Goal: Find specific page/section: Find specific page/section

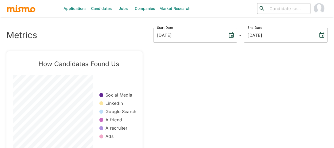
click at [281, 6] on input "search" at bounding box center [288, 8] width 41 height 7
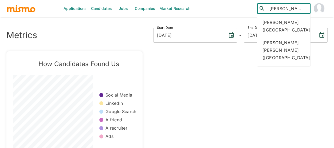
type input "leonardo var"
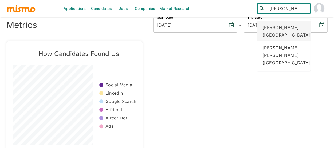
scroll to position [15, 0]
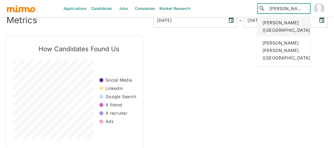
click at [275, 29] on div "Leonardo Vargas (Costa Rica)" at bounding box center [283, 26] width 53 height 20
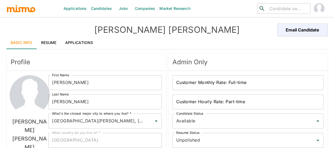
click at [45, 42] on link "Resume" at bounding box center [49, 42] width 24 height 13
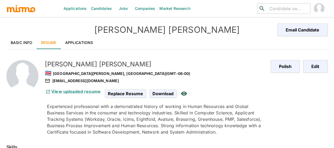
click at [78, 42] on link "Applications" at bounding box center [79, 42] width 37 height 13
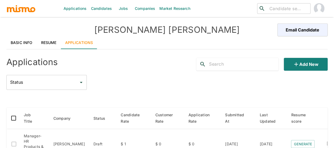
scroll to position [53, 0]
